Goal: Task Accomplishment & Management: Use online tool/utility

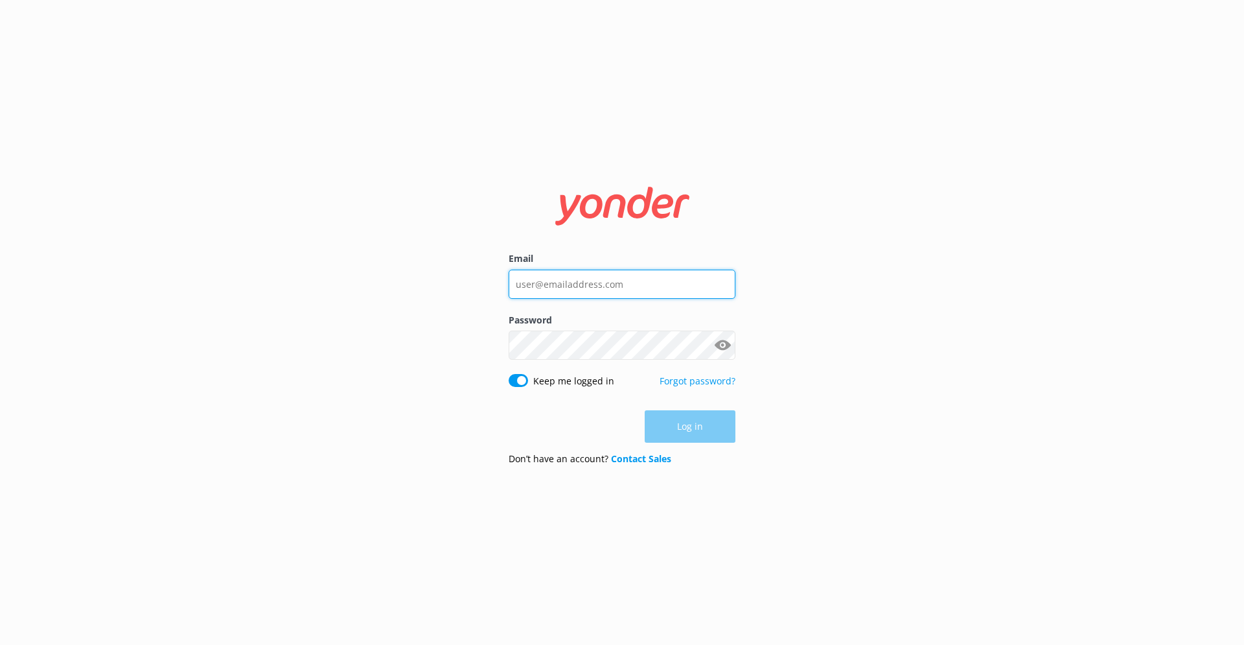
click at [587, 278] on input "Email" at bounding box center [621, 283] width 227 height 29
type input "[EMAIL_ADDRESS][DOMAIN_NAME]"
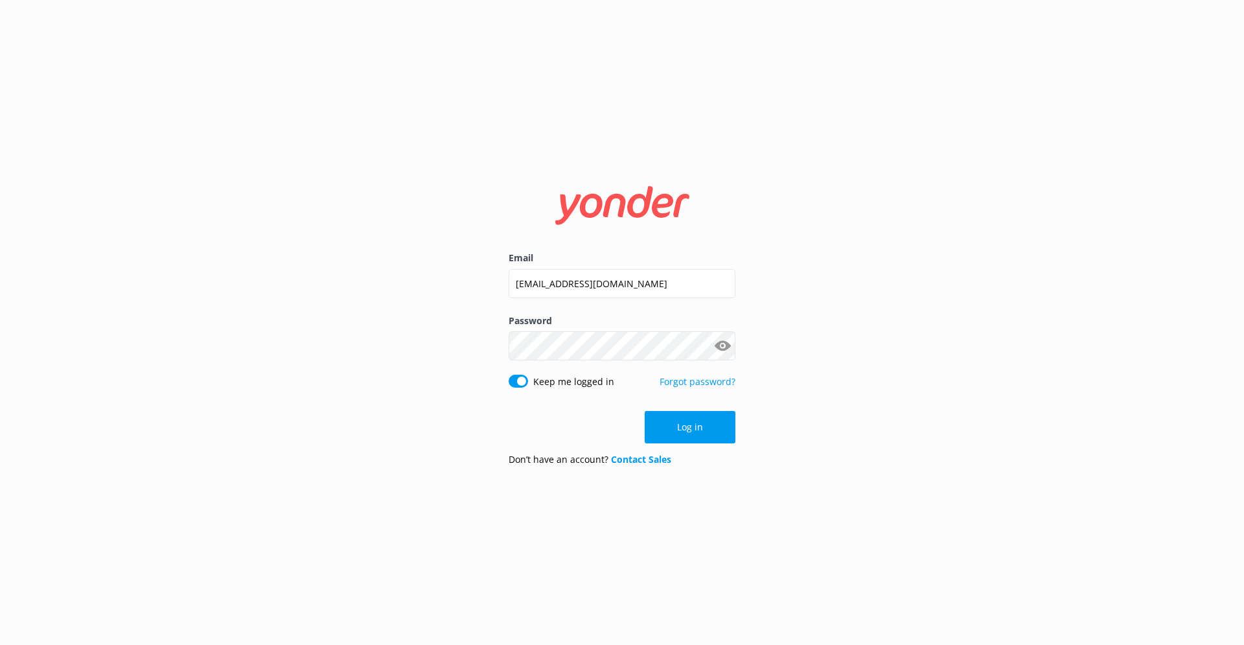
click at [528, 382] on div "Keep me logged in" at bounding box center [564, 381] width 112 height 14
click at [516, 384] on input "Keep me logged in" at bounding box center [517, 380] width 19 height 13
checkbox input "false"
click at [724, 349] on button "Show password" at bounding box center [722, 346] width 26 height 26
click at [703, 427] on button "Log in" at bounding box center [690, 427] width 91 height 32
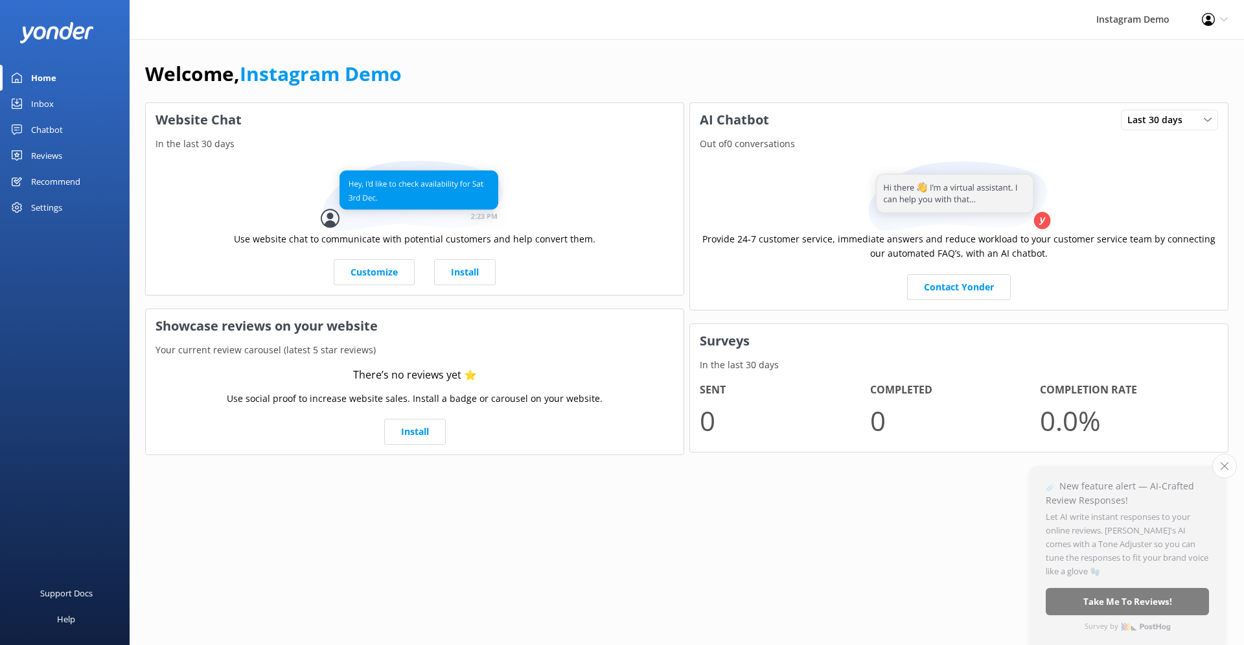
click at [601, 56] on div "Welcome, Instagram Demo Website Chat In the last 30 days Use website chat to co…" at bounding box center [687, 266] width 1114 height 455
click at [1215, 24] on div "Profile Settings Logout" at bounding box center [1214, 19] width 58 height 39
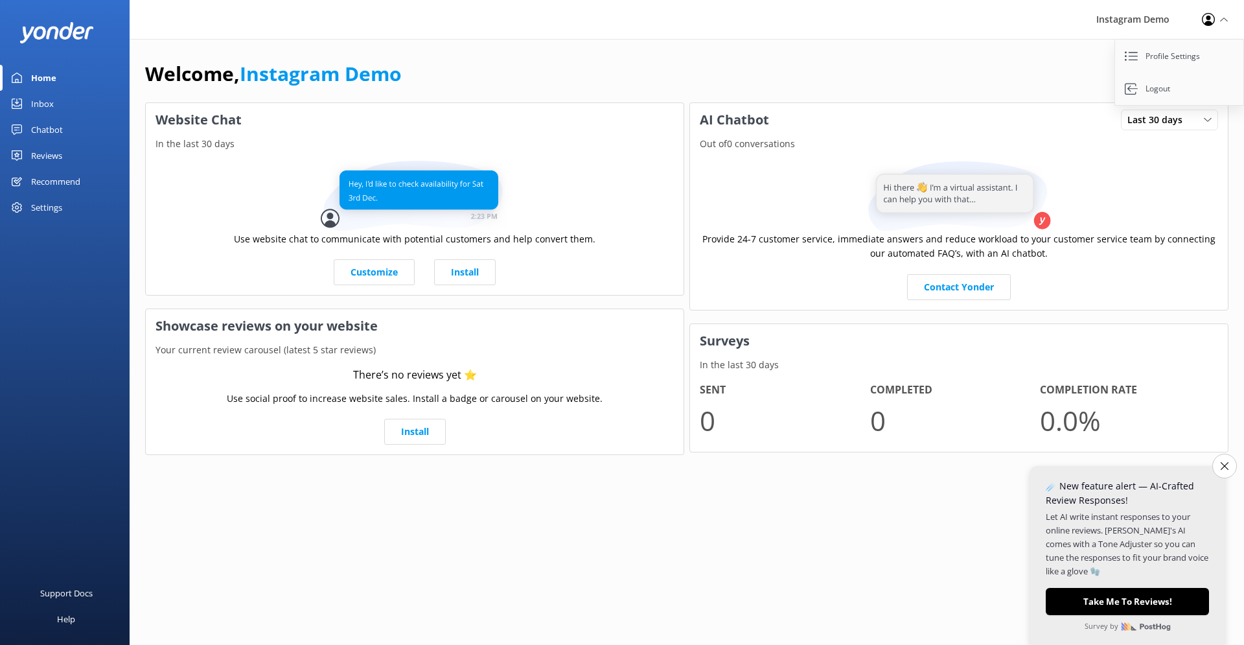
click at [1215, 24] on div "Profile Settings Logout" at bounding box center [1214, 19] width 58 height 39
click at [1154, 18] on div "Instagram Demo" at bounding box center [1133, 19] width 106 height 39
click at [1152, 21] on div "Instagram Demo" at bounding box center [1133, 19] width 106 height 39
click at [1151, 21] on div "Instagram Demo" at bounding box center [1133, 19] width 106 height 39
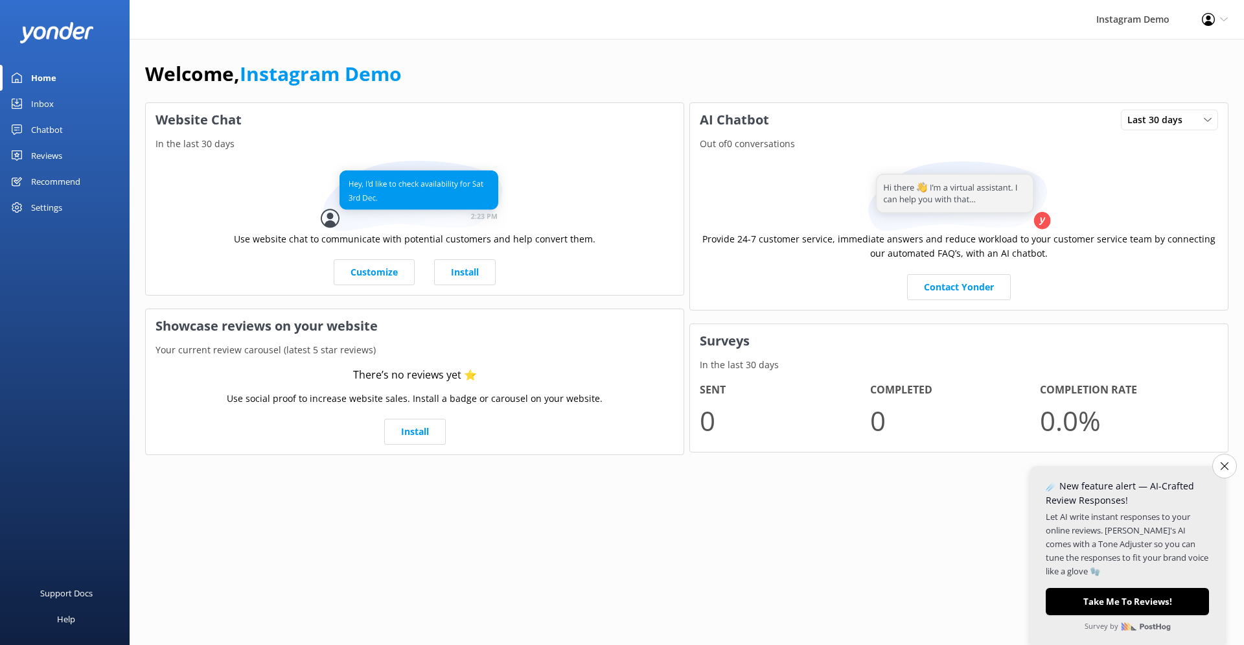
click at [1072, 49] on div "Welcome, Instagram Demo Website Chat In the last 30 days Use website chat to co…" at bounding box center [687, 266] width 1114 height 455
click at [36, 104] on div "Inbox" at bounding box center [42, 104] width 23 height 26
